Goal: Communication & Community: Answer question/provide support

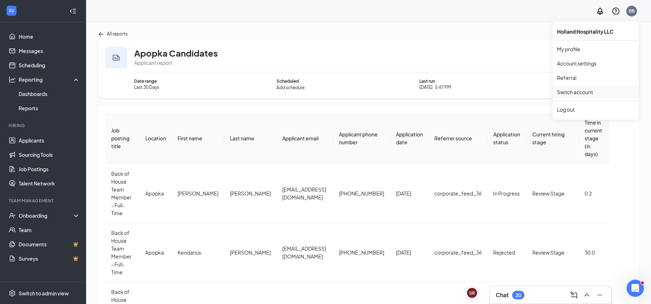
click at [568, 90] on link "Switch account" at bounding box center [575, 92] width 36 height 6
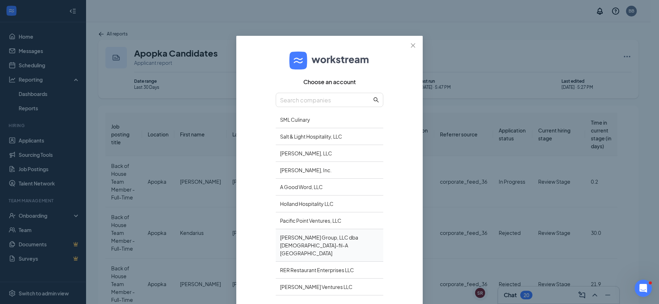
click at [290, 245] on div "[PERSON_NAME] Group, LLC dba [DEMOGRAPHIC_DATA]-fil-A [GEOGRAPHIC_DATA]" at bounding box center [330, 245] width 108 height 33
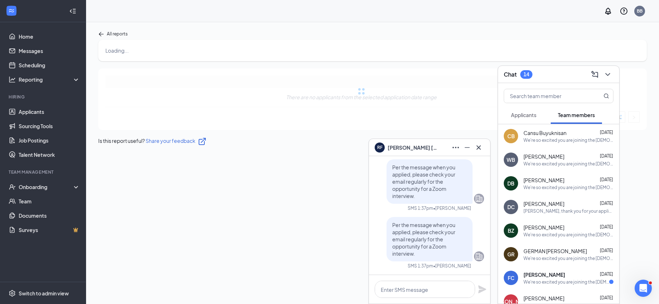
click at [485, 146] on div "RF [PERSON_NAME]" at bounding box center [429, 147] width 121 height 17
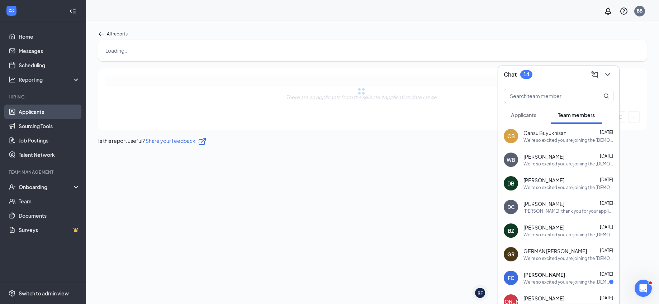
click at [43, 110] on link "Applicants" at bounding box center [49, 112] width 61 height 14
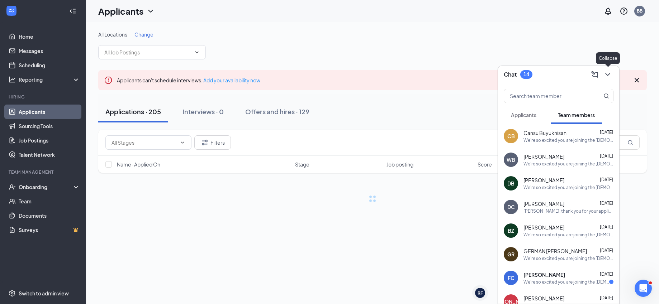
click at [611, 72] on icon "ChevronDown" at bounding box center [607, 74] width 9 height 9
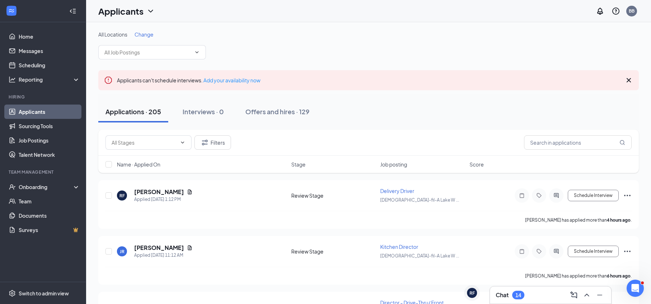
click at [153, 9] on icon "ChevronDown" at bounding box center [150, 11] width 9 height 9
click at [139, 45] on link "Archived applicants" at bounding box center [141, 46] width 77 height 7
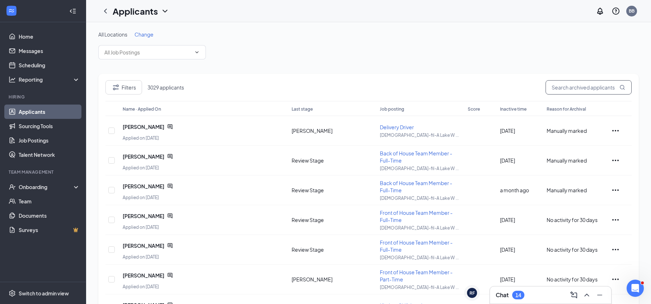
click at [570, 91] on input "text" at bounding box center [588, 87] width 86 height 14
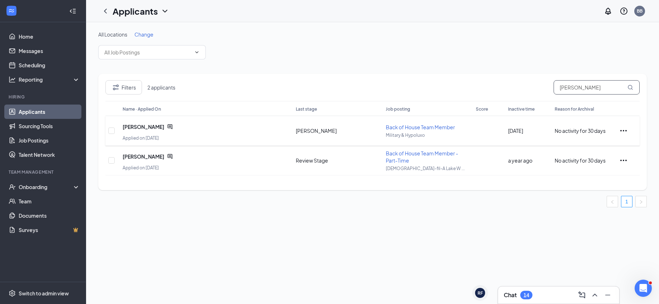
type input "drake"
click at [167, 126] on icon "ChatActive" at bounding box center [170, 127] width 6 height 6
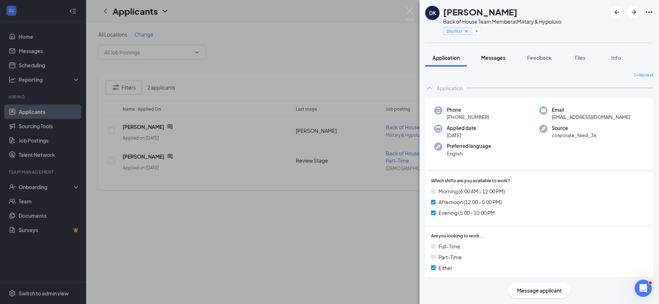
click at [491, 54] on button "Messages" at bounding box center [493, 58] width 39 height 18
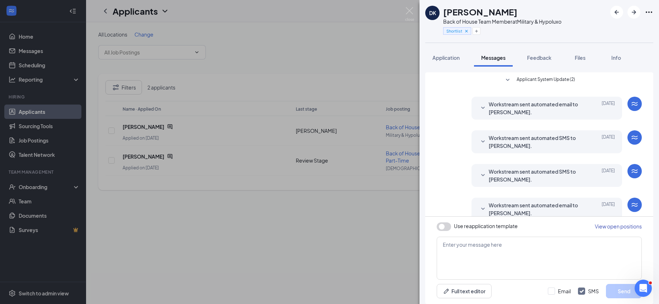
scroll to position [32, 0]
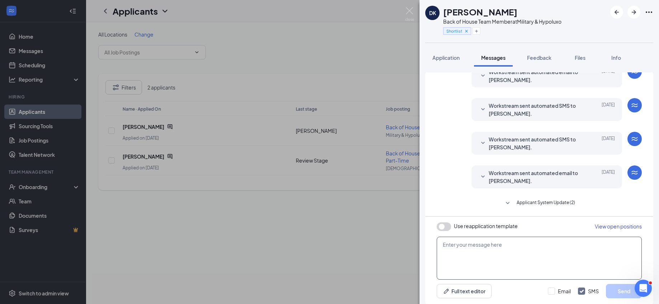
click at [469, 247] on textarea at bounding box center [539, 258] width 205 height 43
click at [448, 228] on button "button" at bounding box center [444, 227] width 14 height 9
type textarea "Hi {{applicant_first_name}}, Thank you for previously applying to the {{positio…"
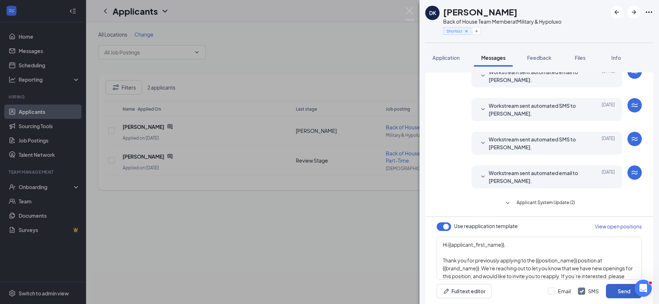
click at [617, 290] on button "Send" at bounding box center [624, 291] width 36 height 14
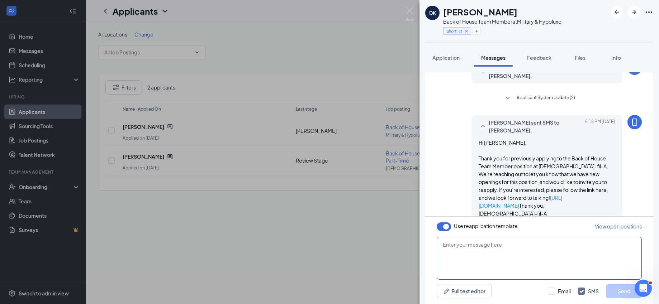
scroll to position [150, 0]
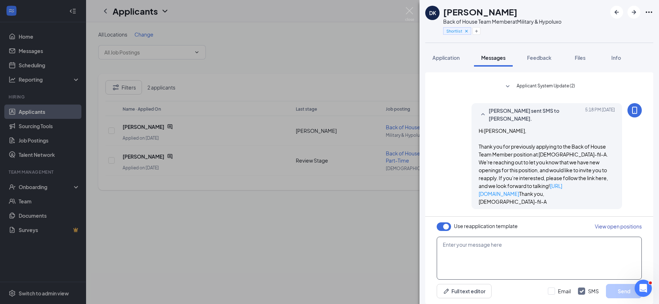
click at [483, 250] on textarea at bounding box center [539, 258] width 205 height 43
click at [483, 248] on textarea "Drake, if you are still interested in Chick" at bounding box center [539, 258] width 205 height 43
type textarea "He Drake! Are you still interested in Chick-fil-A? - Brian"
click at [616, 290] on button "Send" at bounding box center [624, 291] width 36 height 14
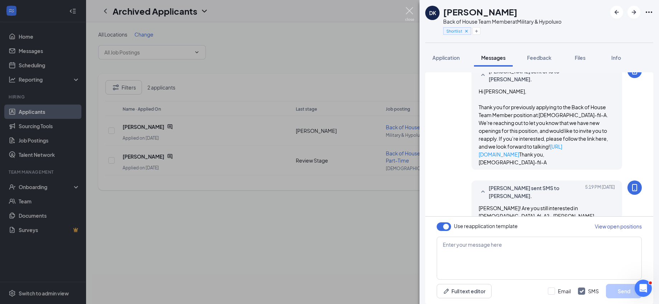
click at [409, 14] on img at bounding box center [409, 14] width 9 height 14
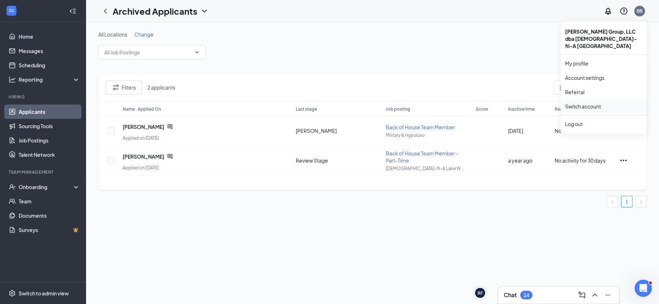
click at [585, 103] on link "Switch account" at bounding box center [583, 106] width 36 height 6
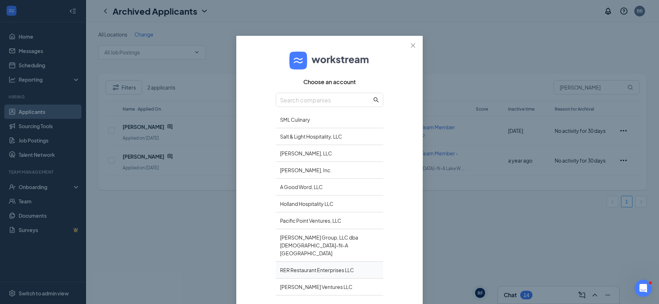
click at [294, 262] on div "RER Restaurant Enterprises LLC" at bounding box center [330, 270] width 108 height 17
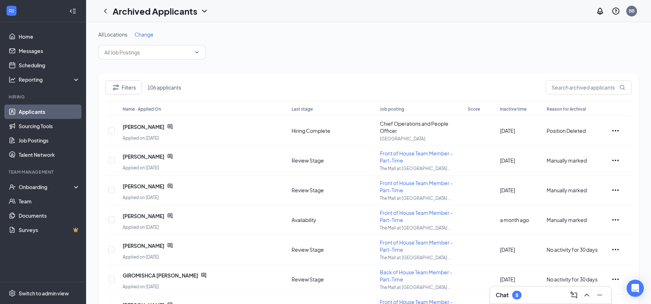
click at [26, 113] on link "Applicants" at bounding box center [49, 112] width 61 height 14
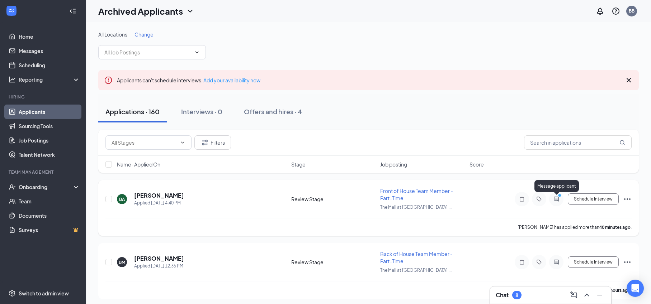
click at [556, 196] on icon "PrimaryDot" at bounding box center [560, 197] width 9 height 6
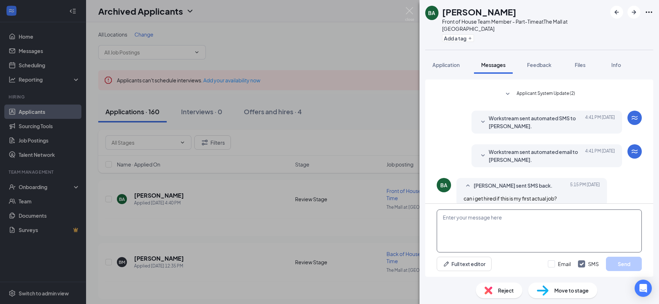
click at [469, 237] on textarea at bounding box center [539, 231] width 205 height 43
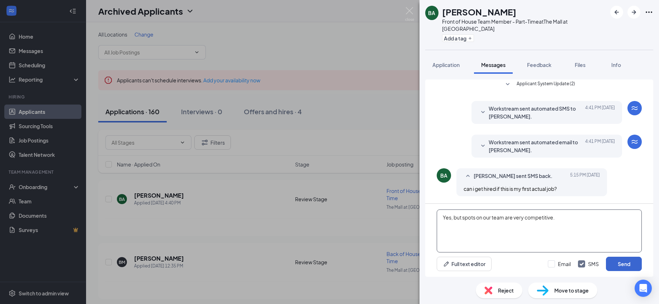
type textarea "Yes, but spots on our team are very competitive."
click at [616, 261] on button "Send" at bounding box center [624, 264] width 36 height 14
